Goal: Browse casually: Explore the website without a specific task or goal

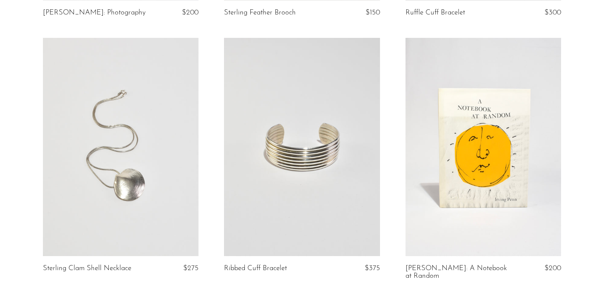
scroll to position [2095, 0]
click at [137, 145] on link at bounding box center [121, 146] width 156 height 218
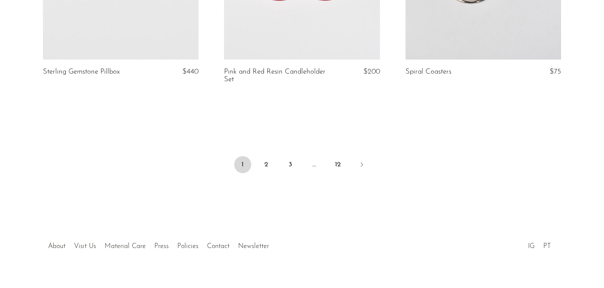
scroll to position [3089, 0]
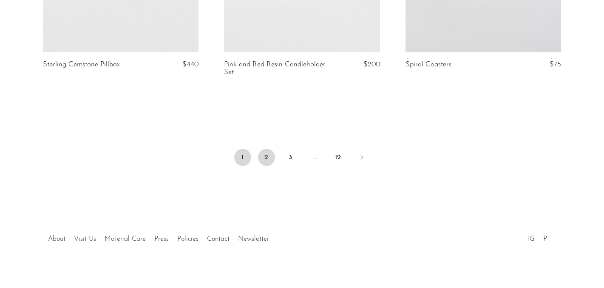
click at [265, 149] on link "2" at bounding box center [266, 157] width 17 height 17
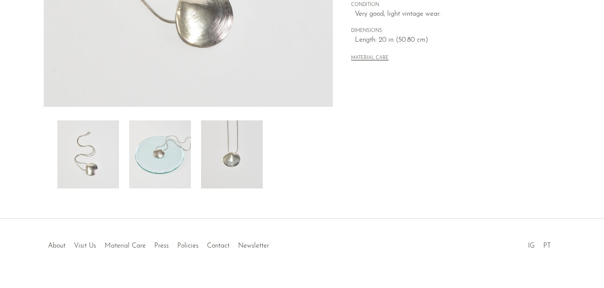
scroll to position [266, 0]
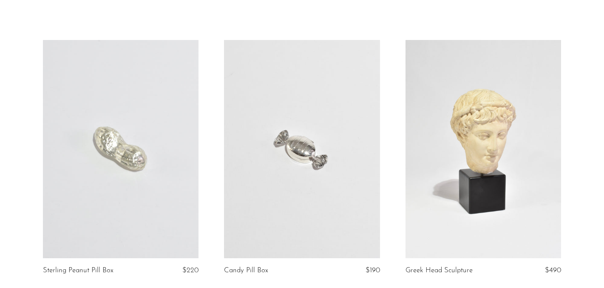
scroll to position [55, 0]
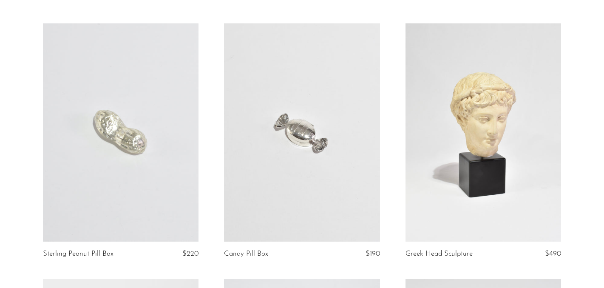
click at [275, 160] on link at bounding box center [302, 132] width 156 height 218
click at [125, 97] on link at bounding box center [121, 132] width 156 height 218
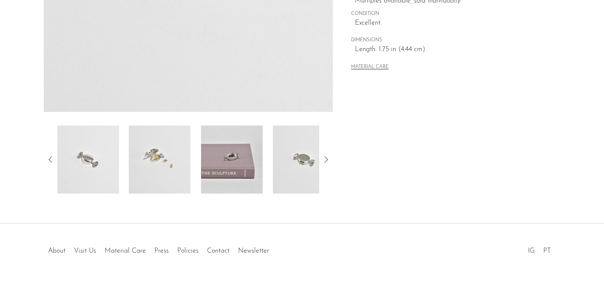
scroll to position [266, 0]
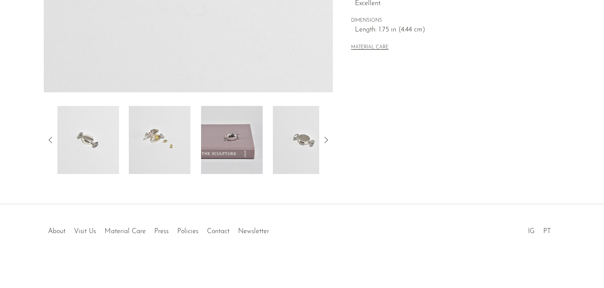
click at [298, 148] on img at bounding box center [304, 140] width 62 height 68
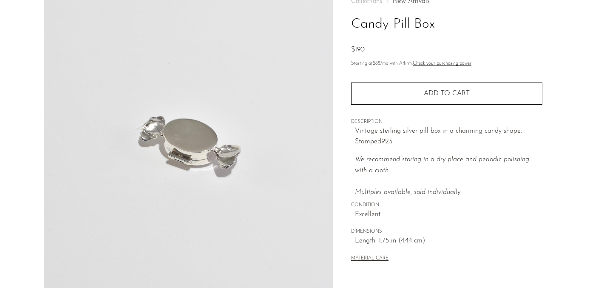
scroll to position [47, 0]
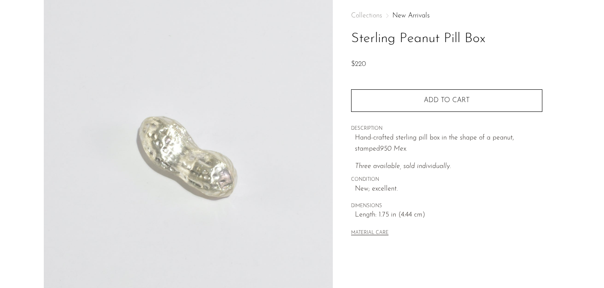
scroll to position [52, 0]
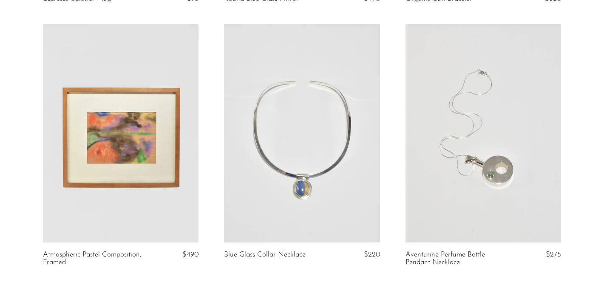
scroll to position [580, 0]
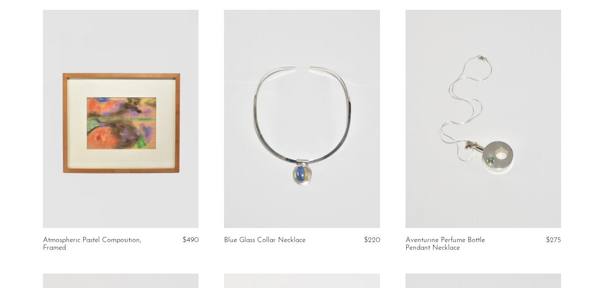
click at [445, 162] on link at bounding box center [484, 119] width 156 height 218
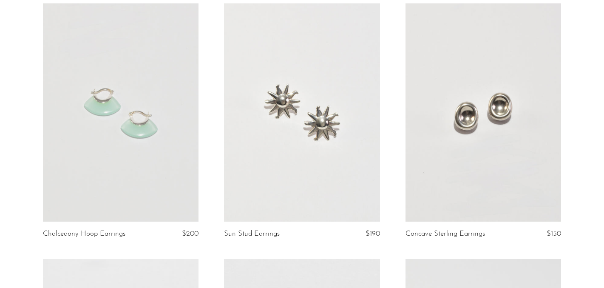
scroll to position [1373, 0]
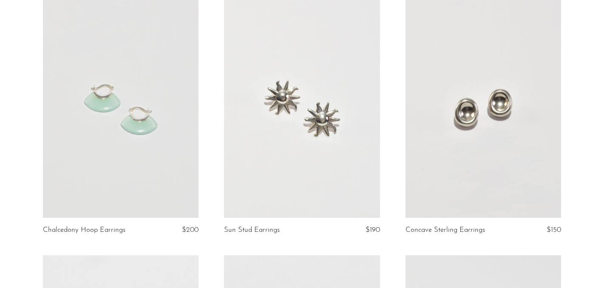
click at [288, 131] on link at bounding box center [302, 109] width 156 height 218
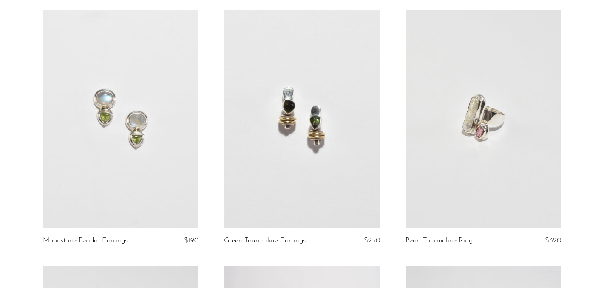
scroll to position [1619, 0]
click at [264, 146] on link at bounding box center [302, 118] width 156 height 218
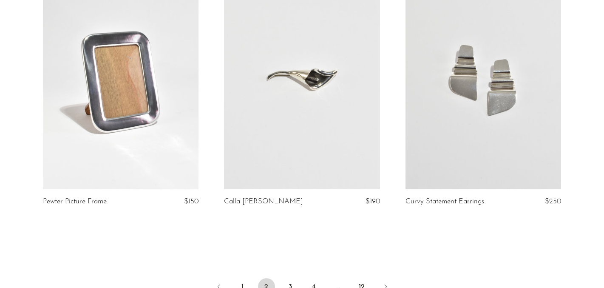
scroll to position [3081, 0]
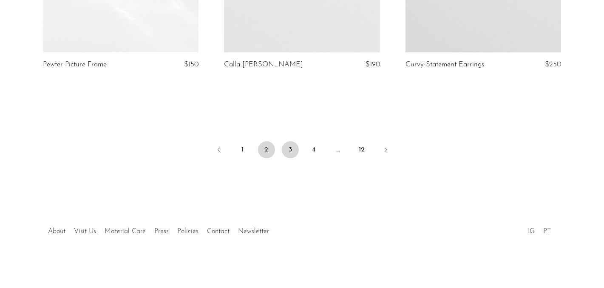
click at [289, 145] on link "3" at bounding box center [290, 149] width 17 height 17
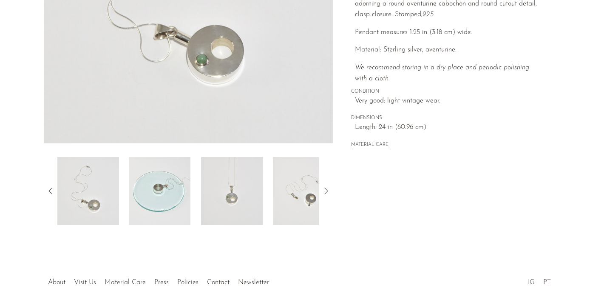
scroll to position [266, 0]
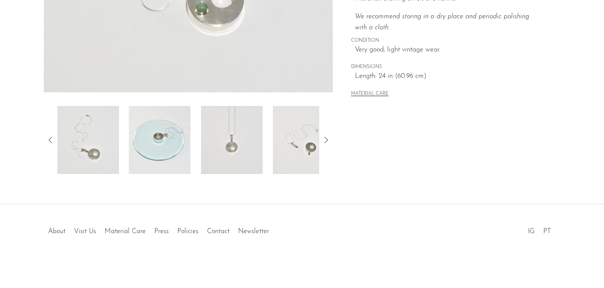
click at [234, 148] on img at bounding box center [232, 140] width 62 height 68
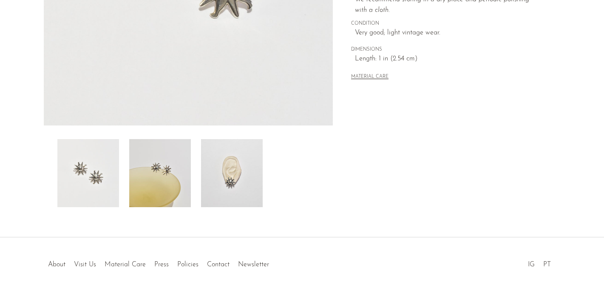
scroll to position [266, 0]
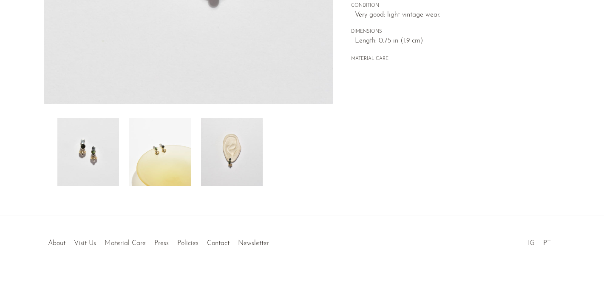
scroll to position [259, 0]
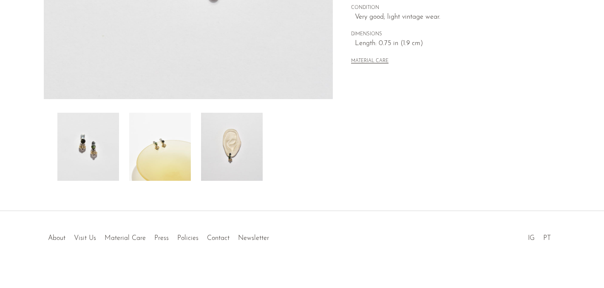
click at [235, 154] on img at bounding box center [232, 147] width 62 height 68
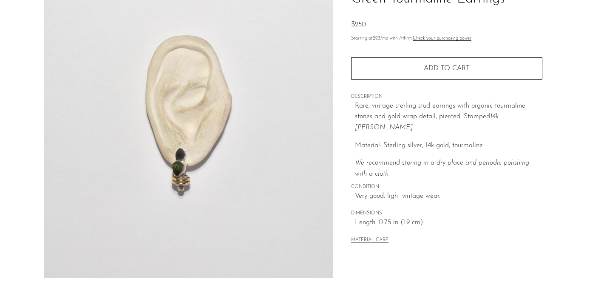
scroll to position [73, 0]
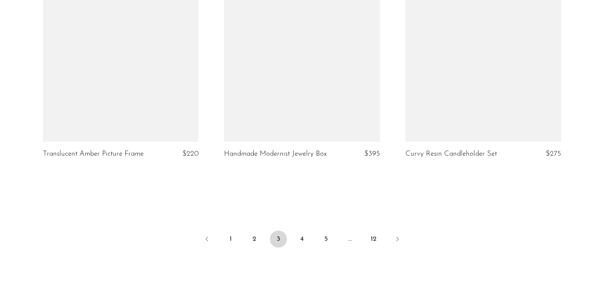
scroll to position [3045, 0]
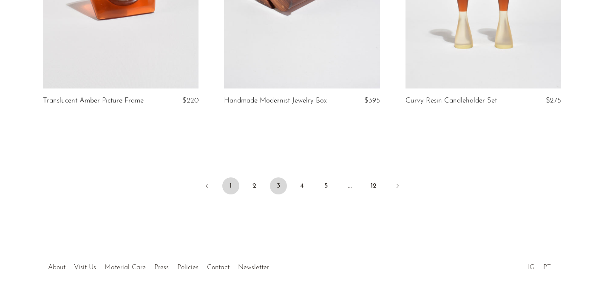
click at [232, 179] on link "1" at bounding box center [230, 185] width 17 height 17
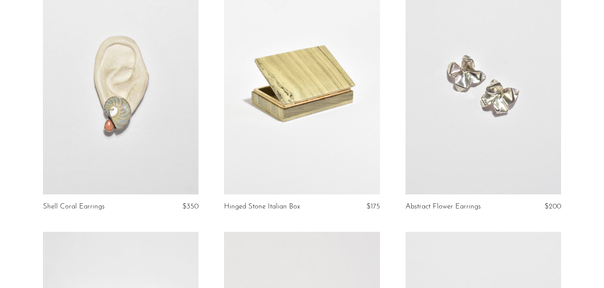
scroll to position [1395, 0]
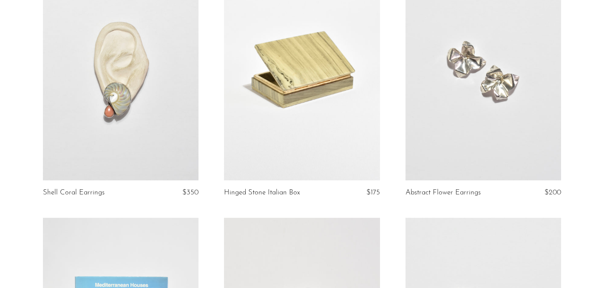
click at [147, 130] on link at bounding box center [121, 71] width 156 height 218
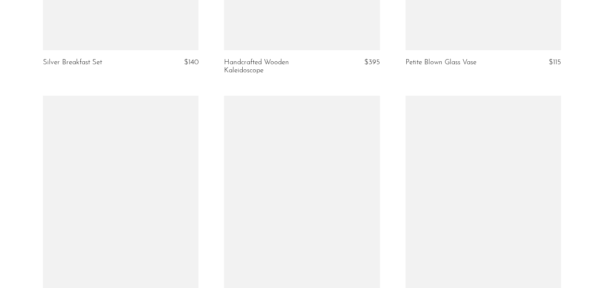
scroll to position [2726, 0]
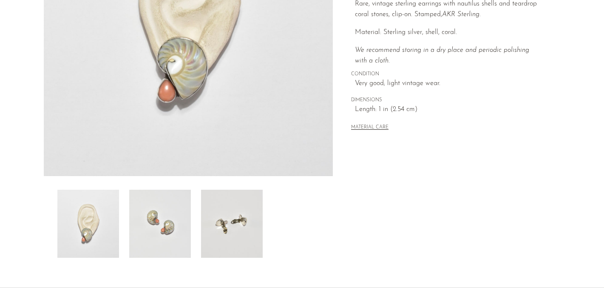
scroll to position [266, 0]
